Goal: Transaction & Acquisition: Purchase product/service

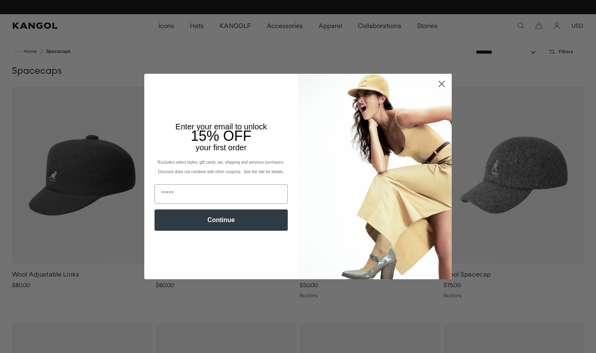
scroll to position [0, 162]
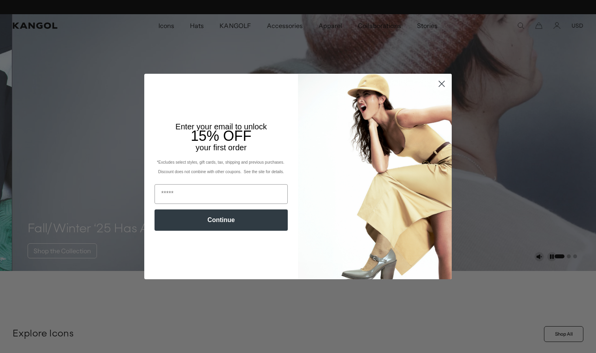
scroll to position [0, 162]
